Goal: Information Seeking & Learning: Check status

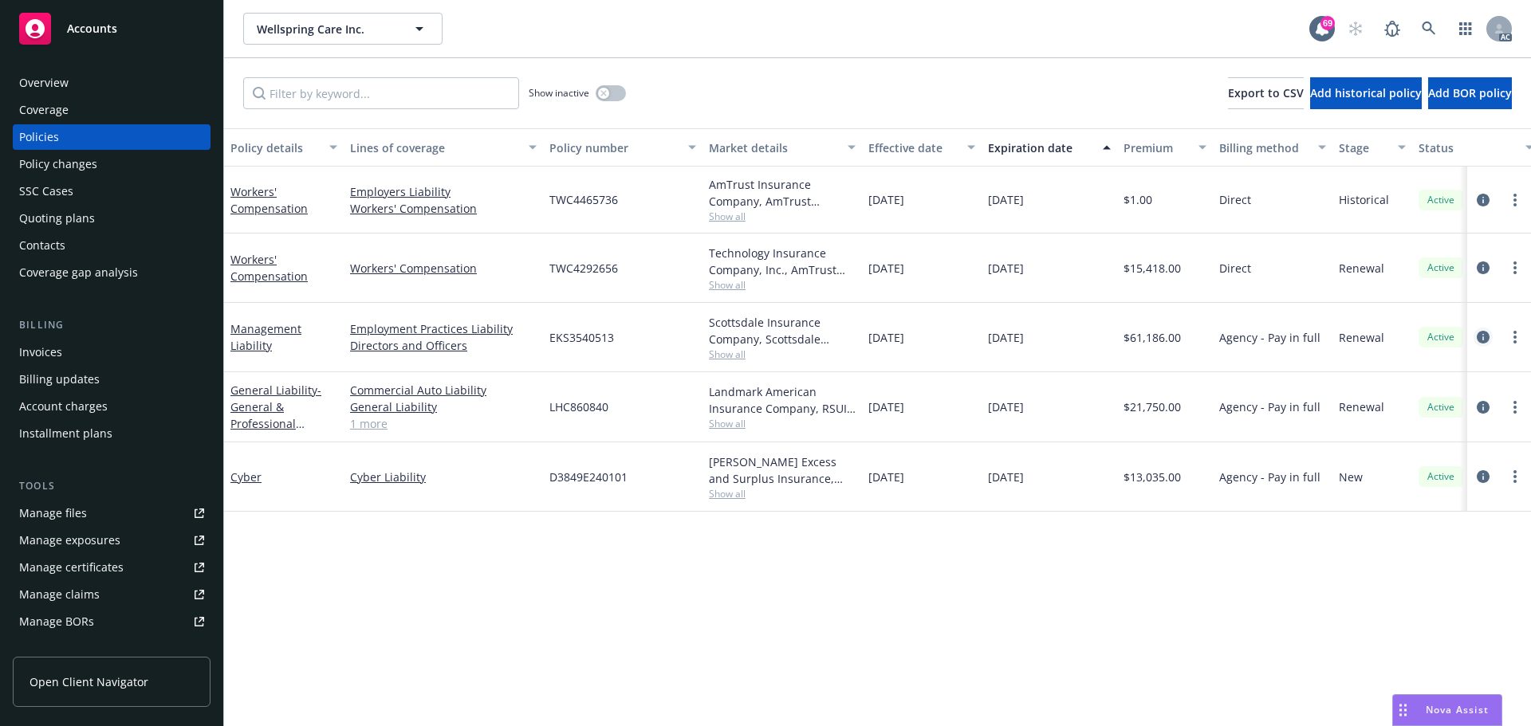
click at [1481, 337] on icon "circleInformation" at bounding box center [1483, 337] width 13 height 13
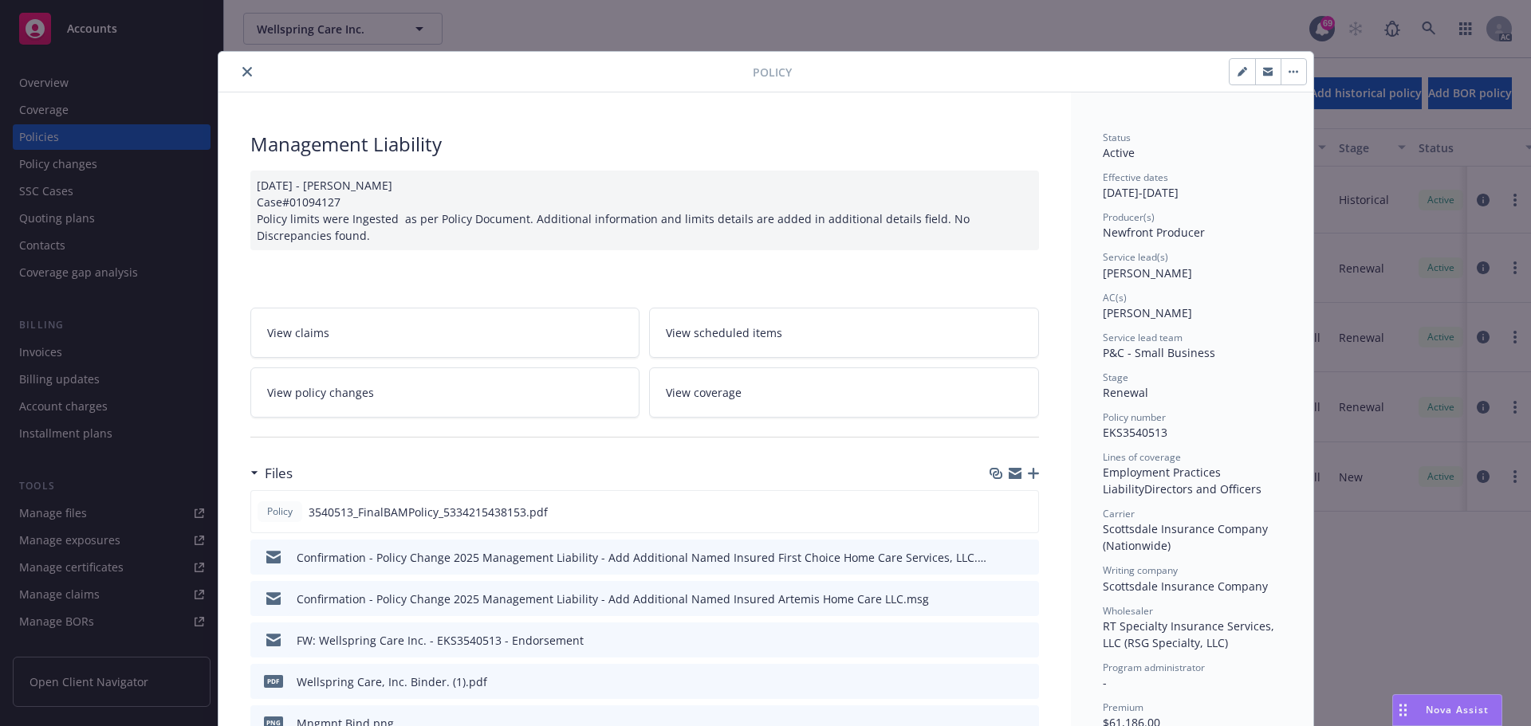
click at [238, 69] on button "close" at bounding box center [247, 71] width 19 height 19
